Goal: Task Accomplishment & Management: Use online tool/utility

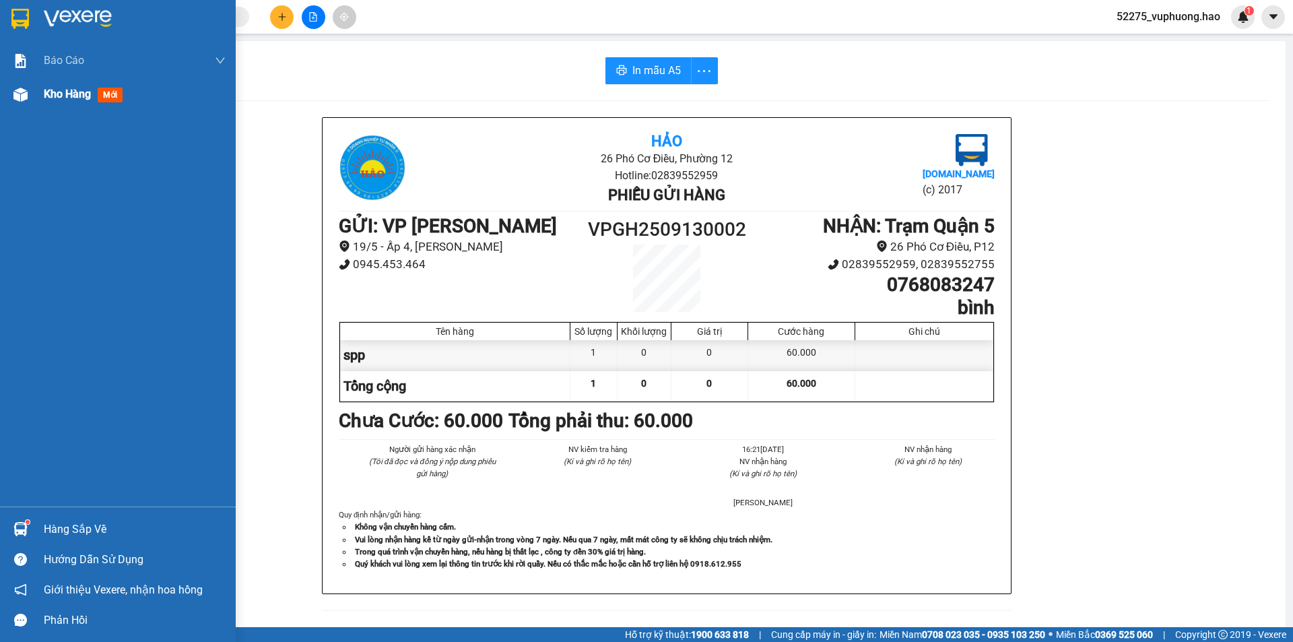
click at [44, 94] on div "Kho hàng mới" at bounding box center [118, 94] width 236 height 34
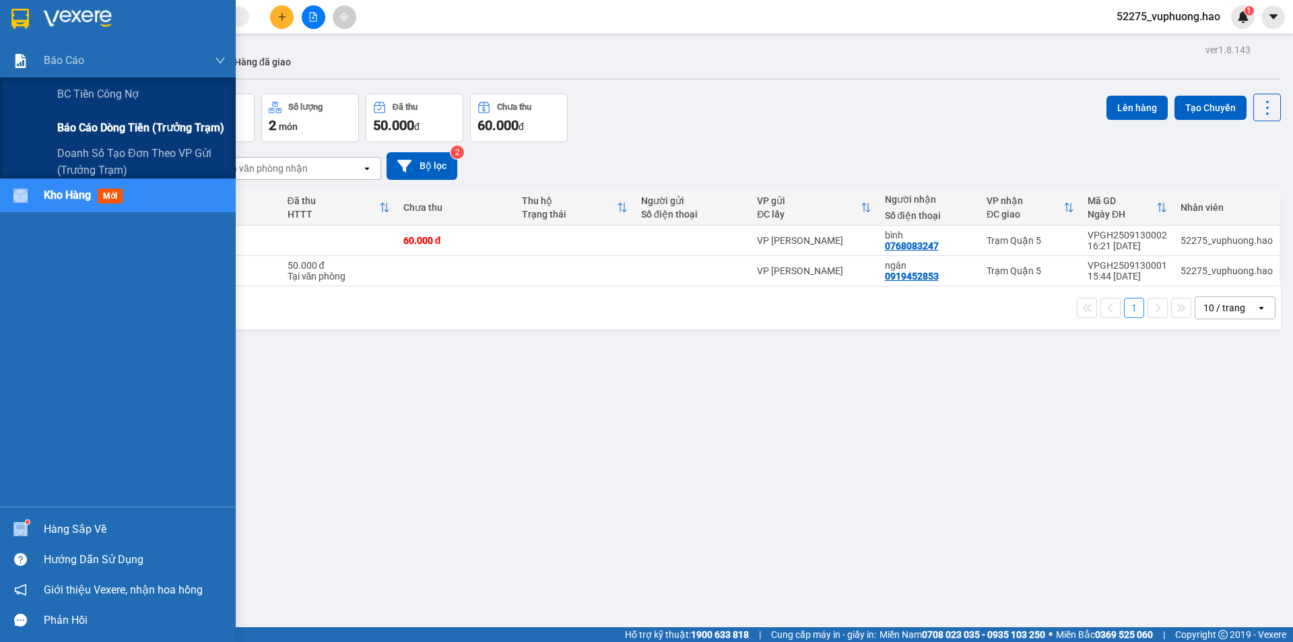
click at [90, 117] on div "Báo cáo dòng tiền (trưởng trạm)" at bounding box center [141, 128] width 168 height 34
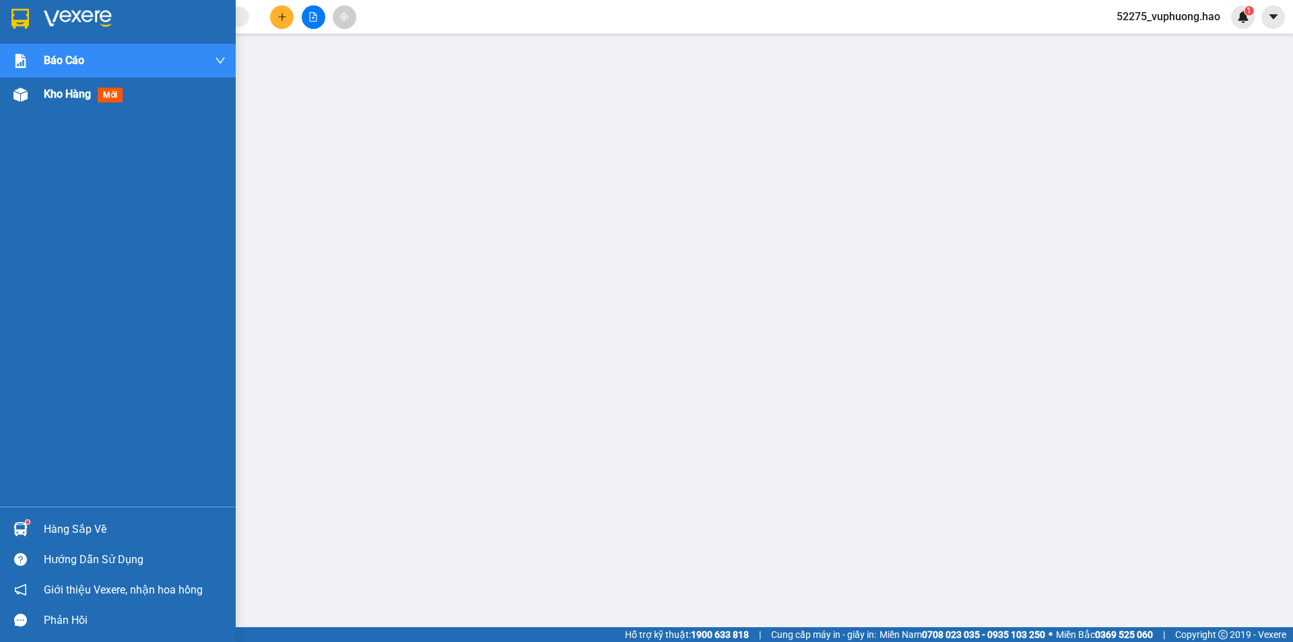
click at [105, 100] on span "mới" at bounding box center [110, 95] width 25 height 15
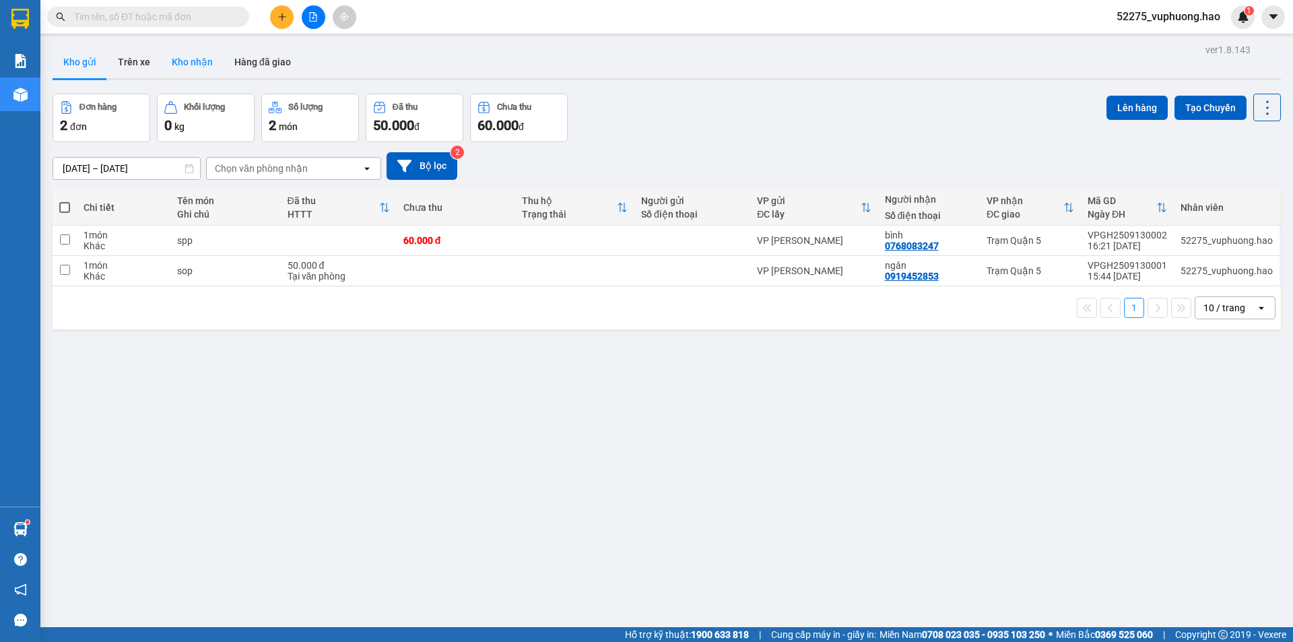
click at [190, 65] on button "Kho nhận" at bounding box center [192, 62] width 63 height 32
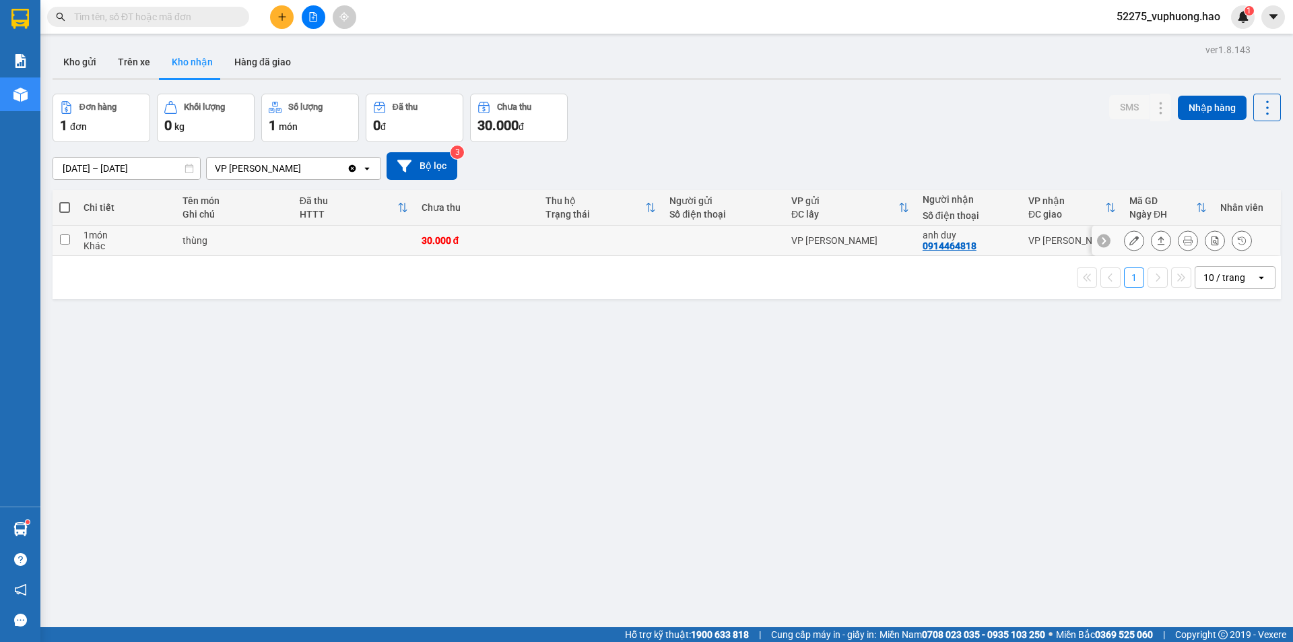
click at [1129, 243] on icon at bounding box center [1133, 240] width 9 height 9
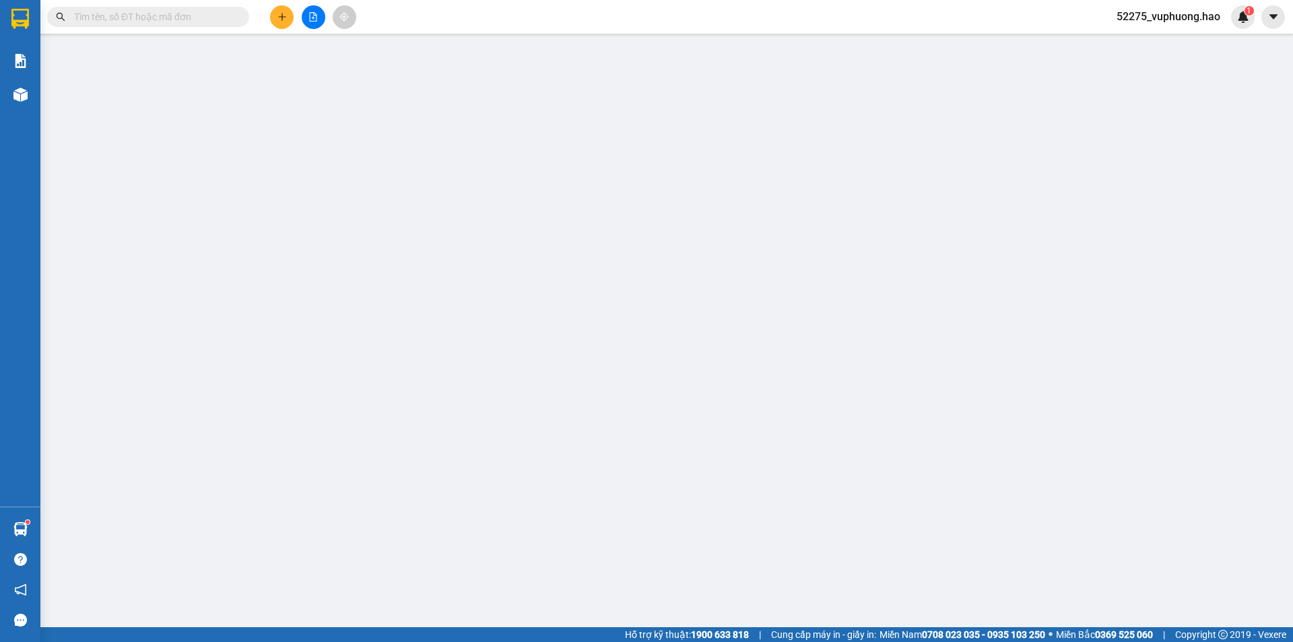
type input "0914464818"
type input "anh duy"
type input "30.000"
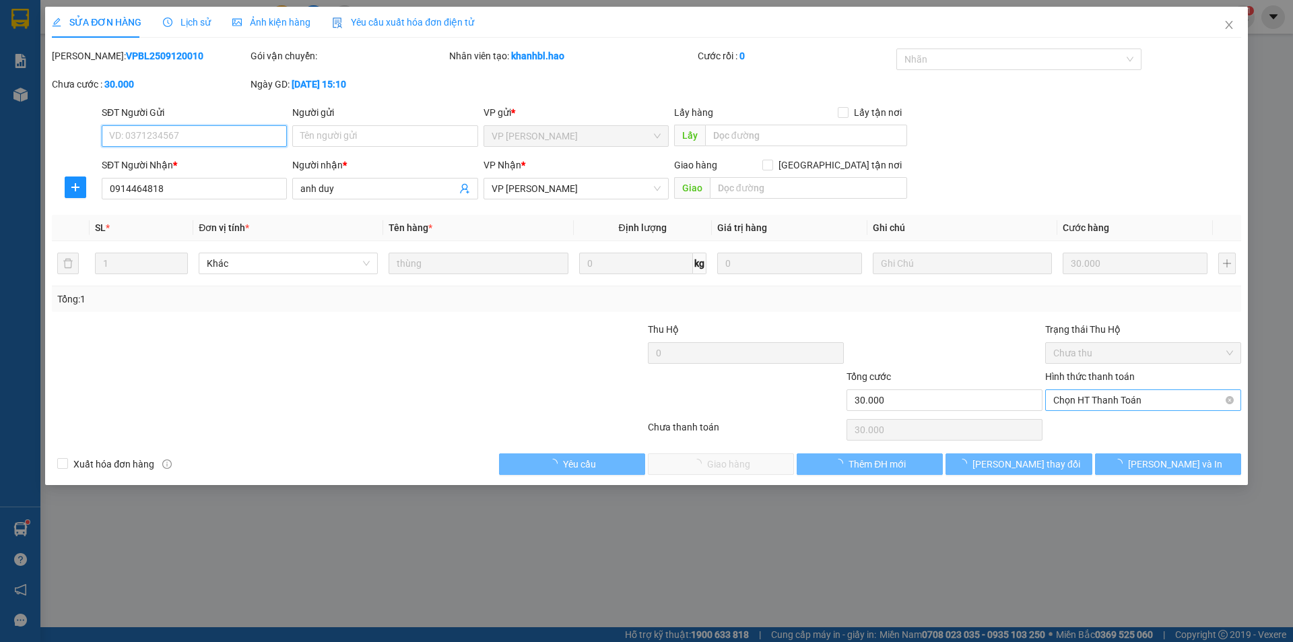
click at [1196, 403] on span "Chọn HT Thanh Toán" at bounding box center [1143, 400] width 180 height 20
click at [1145, 434] on div "Tại văn phòng" at bounding box center [1143, 427] width 196 height 22
type input "0"
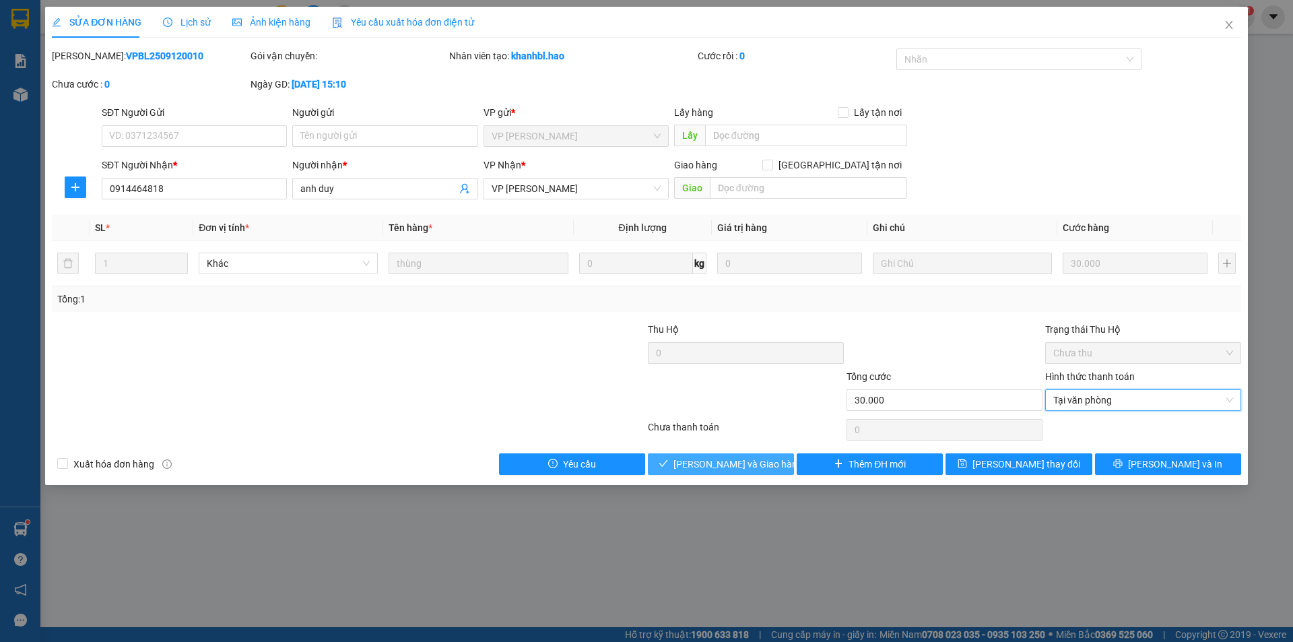
click at [734, 467] on span "[PERSON_NAME] và Giao hàng" at bounding box center [737, 463] width 129 height 15
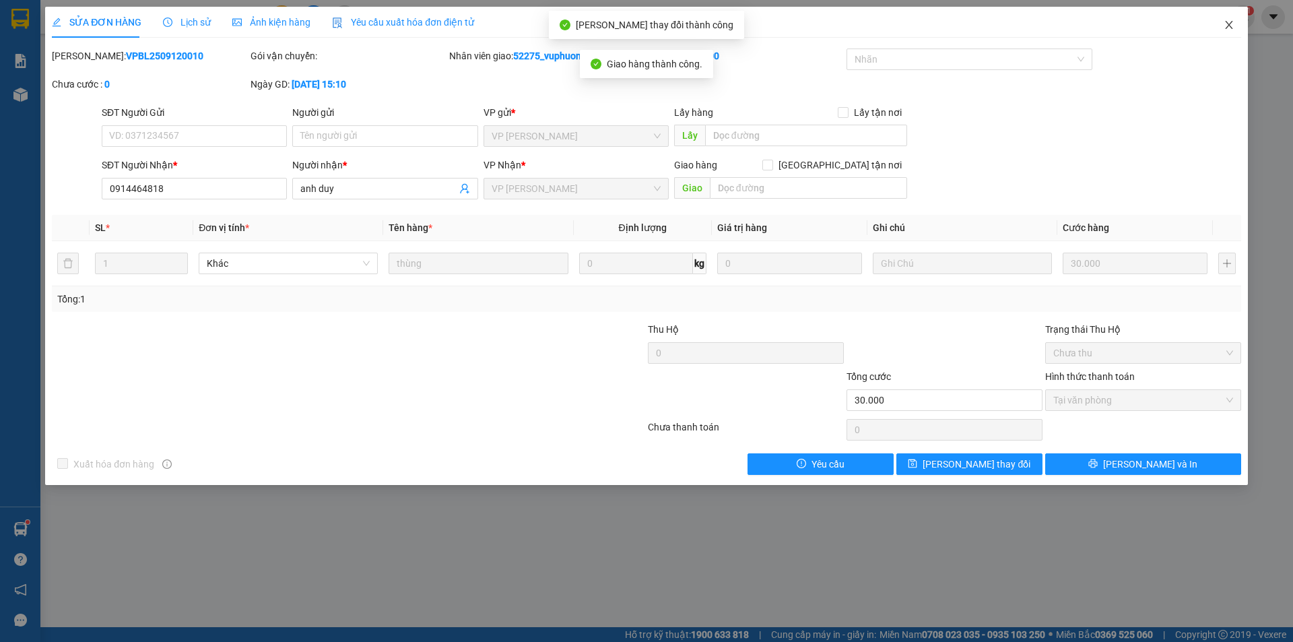
click at [1229, 25] on icon "close" at bounding box center [1228, 25] width 7 height 8
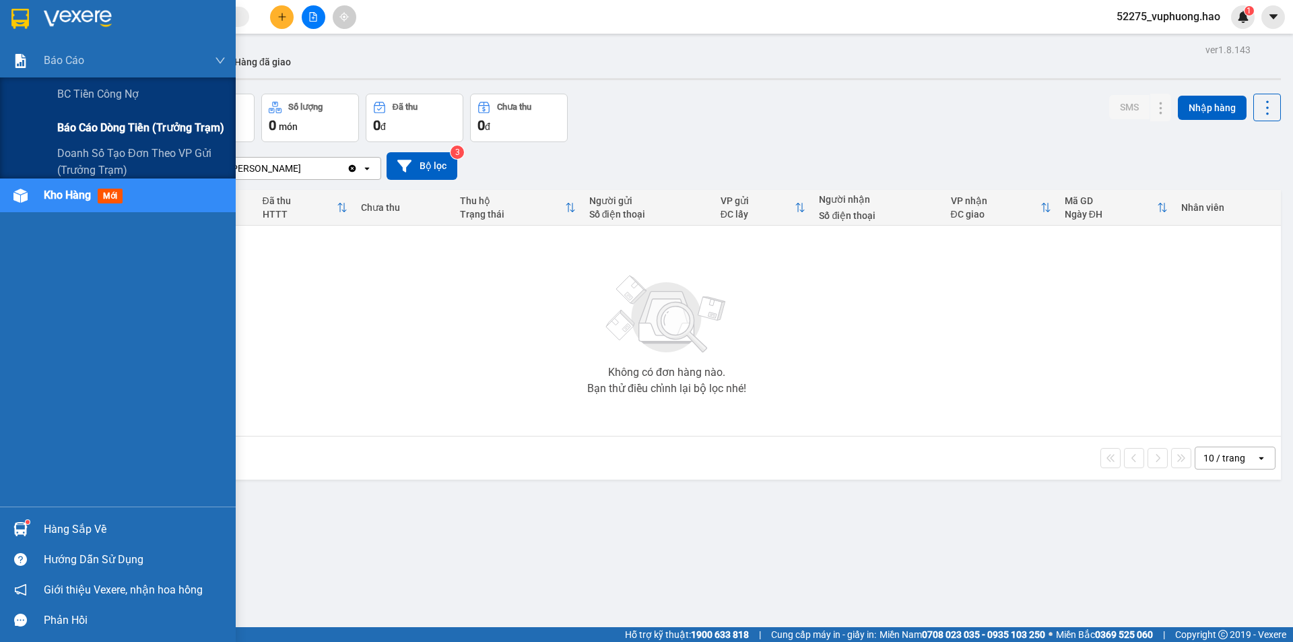
click at [99, 112] on div "Báo cáo dòng tiền (trưởng trạm)" at bounding box center [141, 128] width 168 height 34
